Goal: Transaction & Acquisition: Purchase product/service

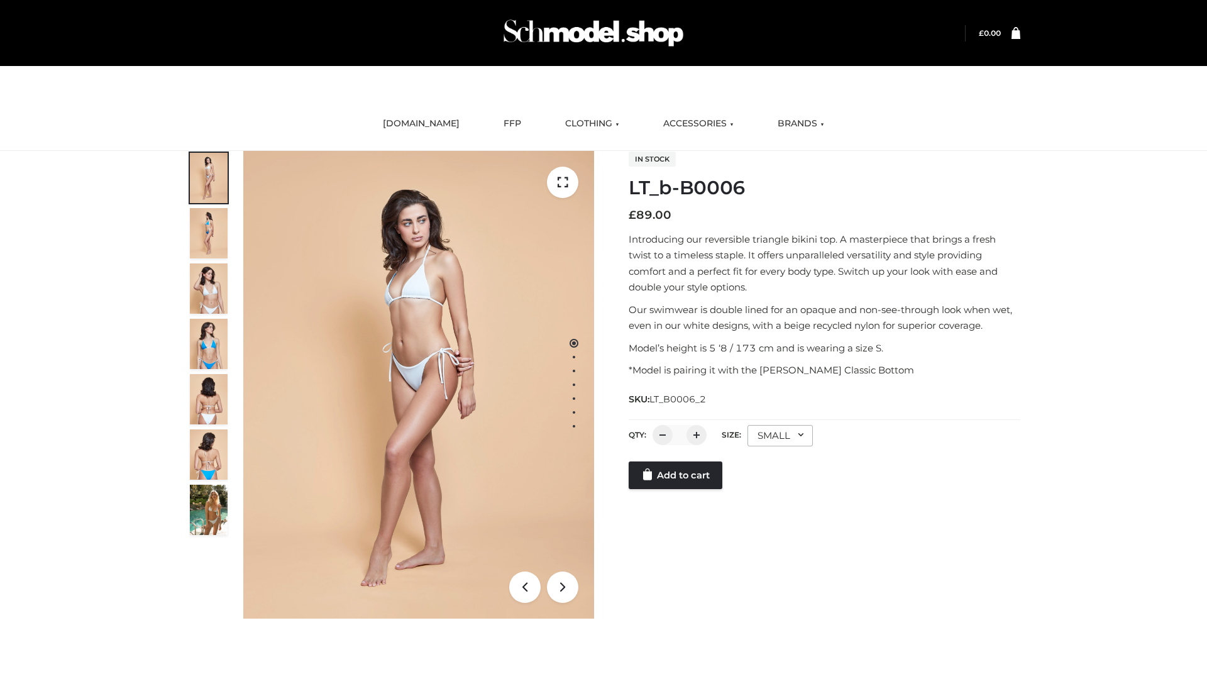
click at [676, 489] on link "Add to cart" at bounding box center [676, 475] width 94 height 28
